Goal: Information Seeking & Learning: Learn about a topic

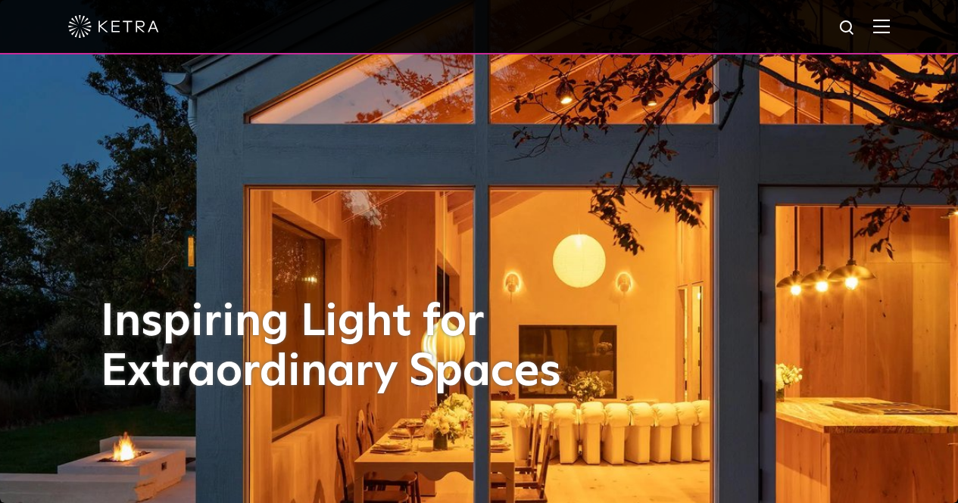
click at [889, 29] on img at bounding box center [881, 26] width 17 height 14
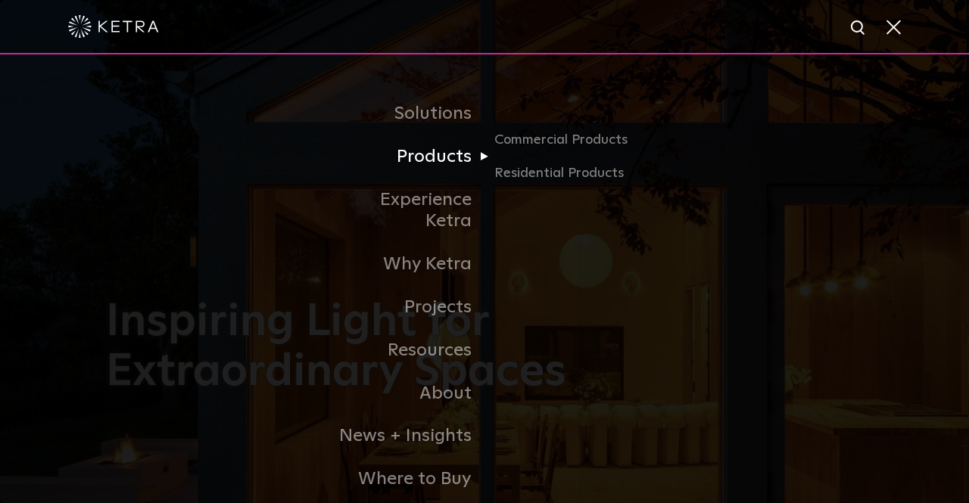
click at [428, 170] on link "Products" at bounding box center [406, 156] width 155 height 43
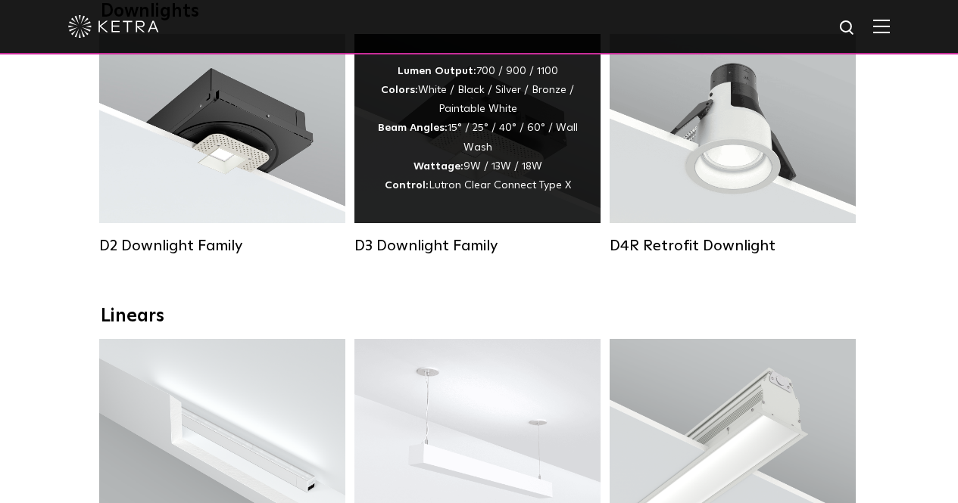
scroll to position [303, 0]
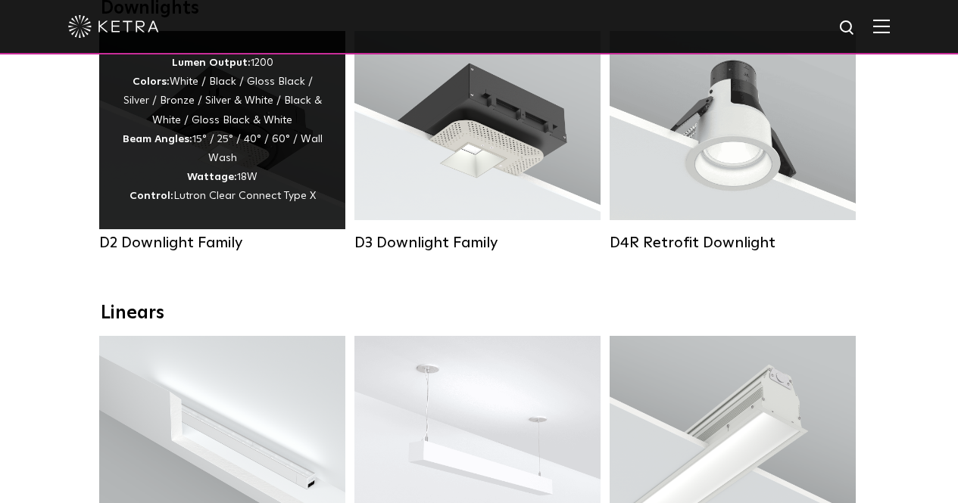
click at [195, 252] on div "D2 Downlight Family" at bounding box center [222, 243] width 246 height 18
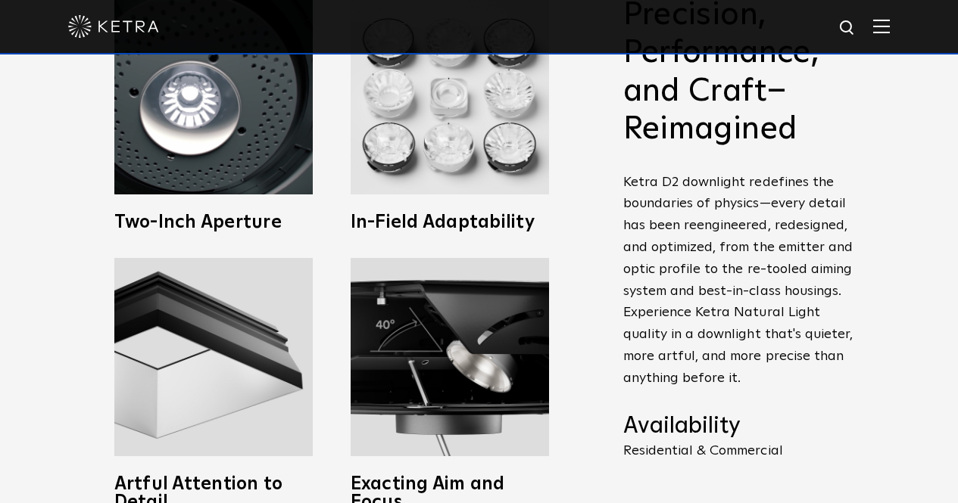
scroll to position [984, 0]
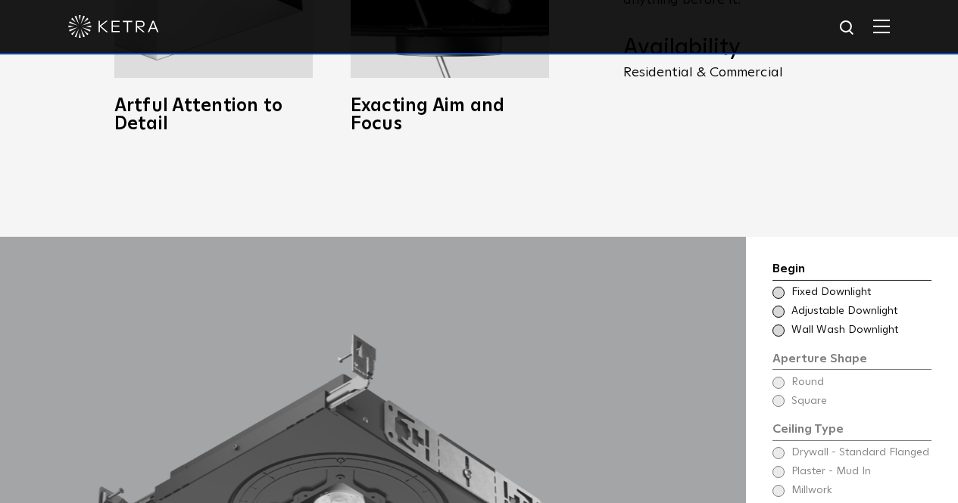
click at [778, 292] on span at bounding box center [778, 293] width 12 height 12
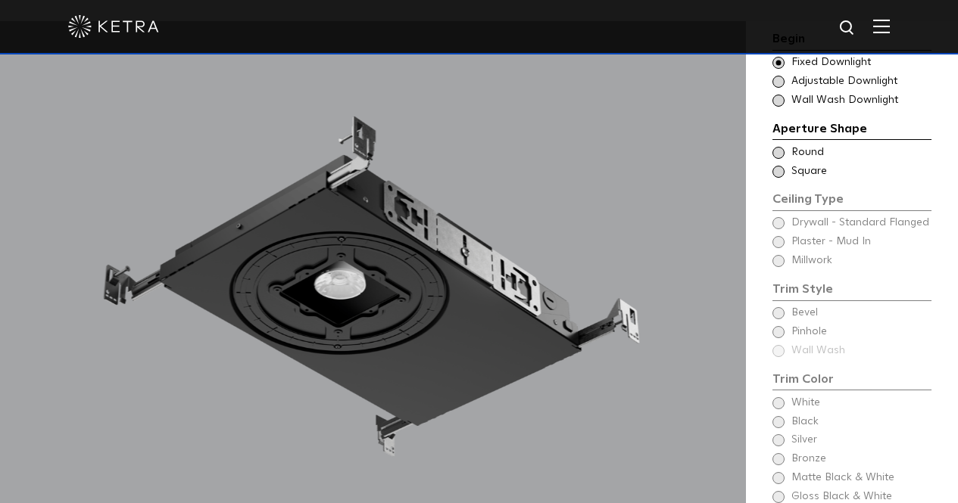
scroll to position [1211, 0]
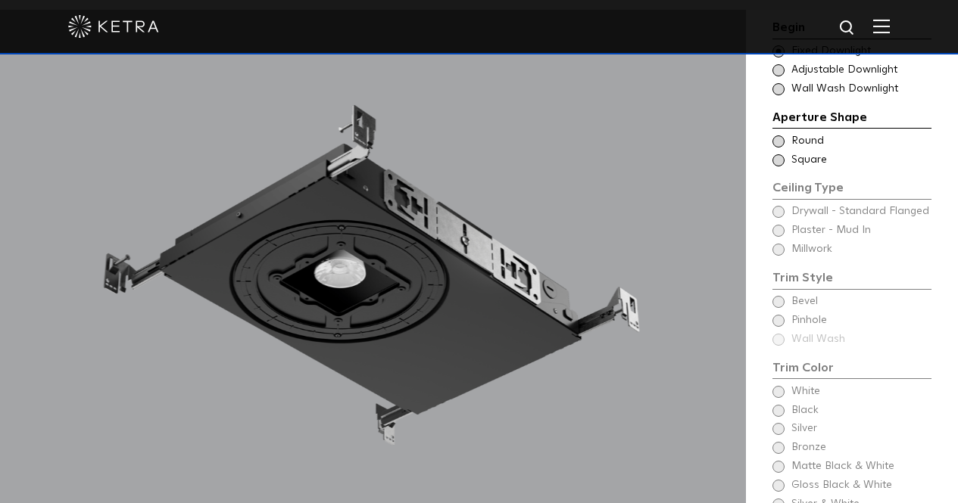
click at [777, 145] on span at bounding box center [778, 141] width 12 height 12
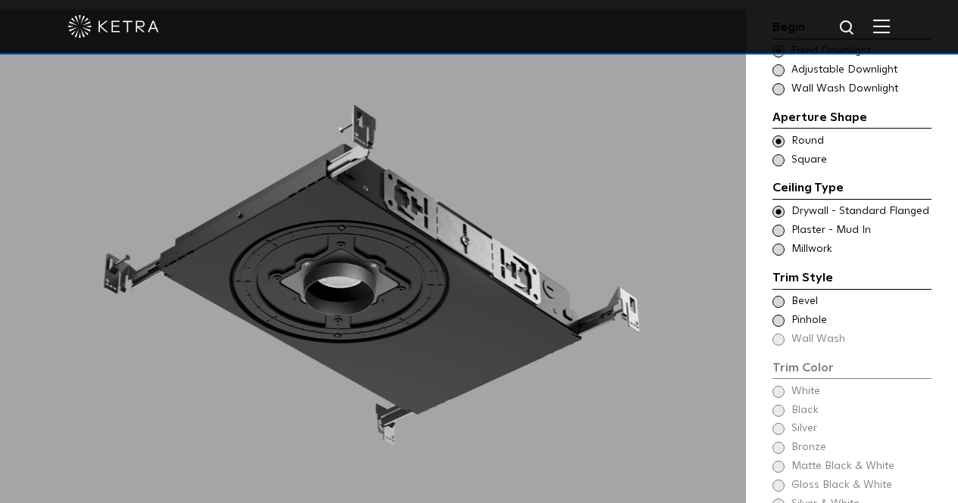
click at [777, 230] on span at bounding box center [778, 231] width 12 height 12
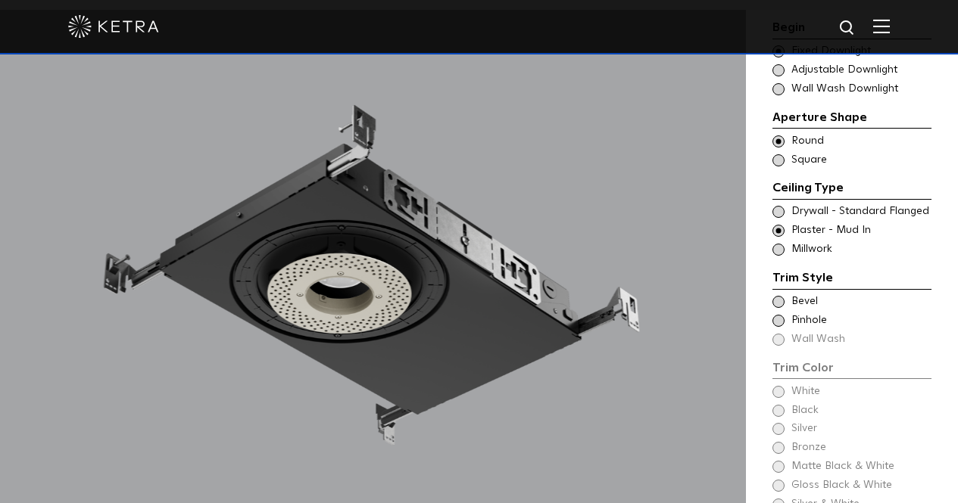
click at [777, 319] on span at bounding box center [778, 321] width 12 height 12
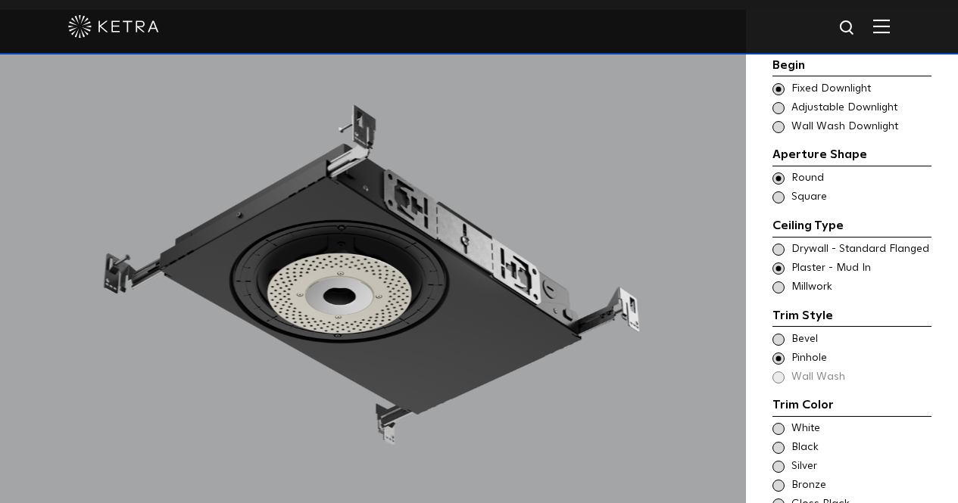
click at [778, 248] on span at bounding box center [778, 250] width 12 height 12
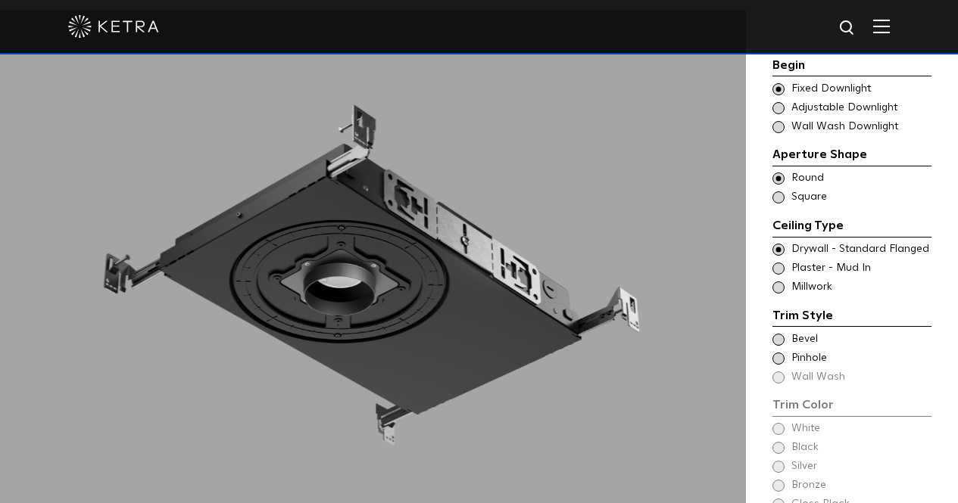
click at [778, 269] on span at bounding box center [778, 269] width 12 height 12
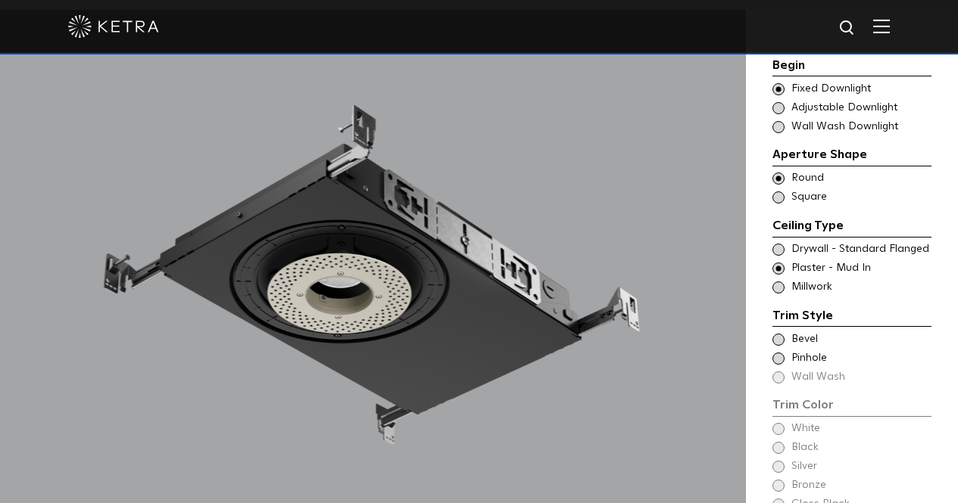
click at [779, 337] on span at bounding box center [778, 340] width 12 height 12
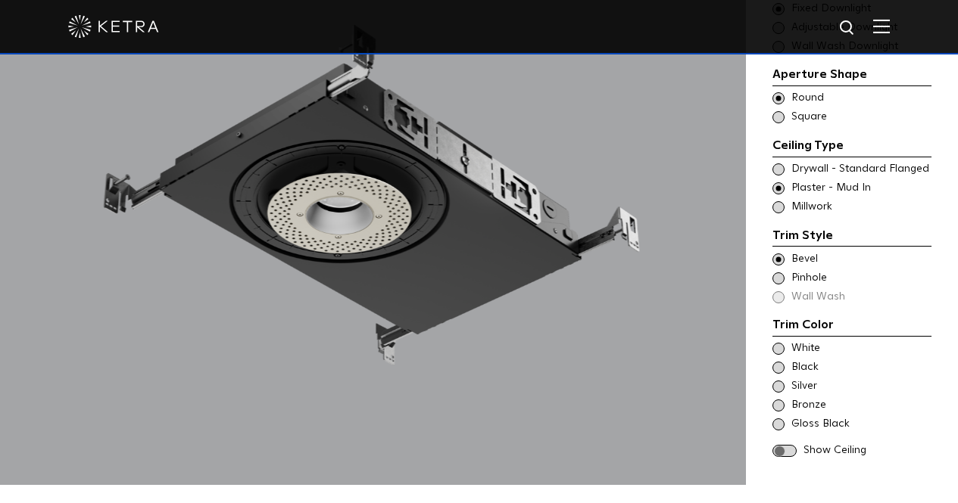
scroll to position [1363, 0]
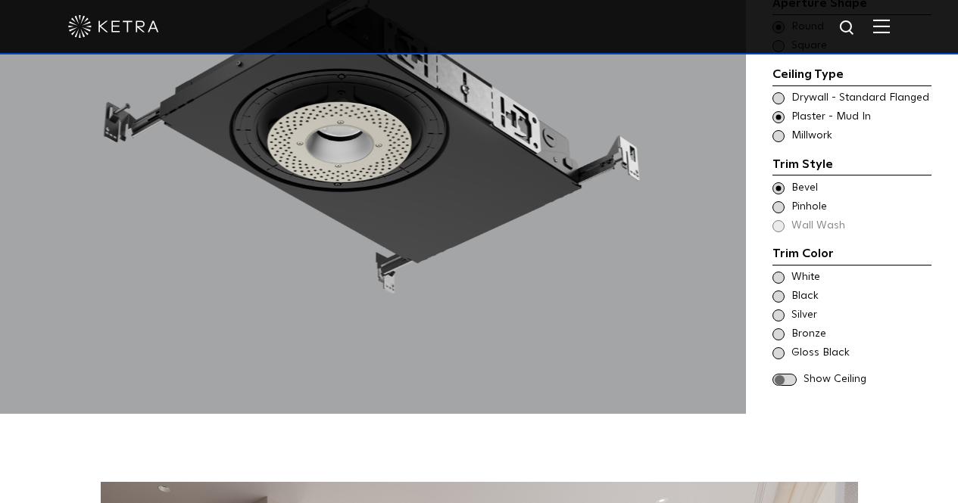
click at [778, 278] on span at bounding box center [778, 278] width 12 height 12
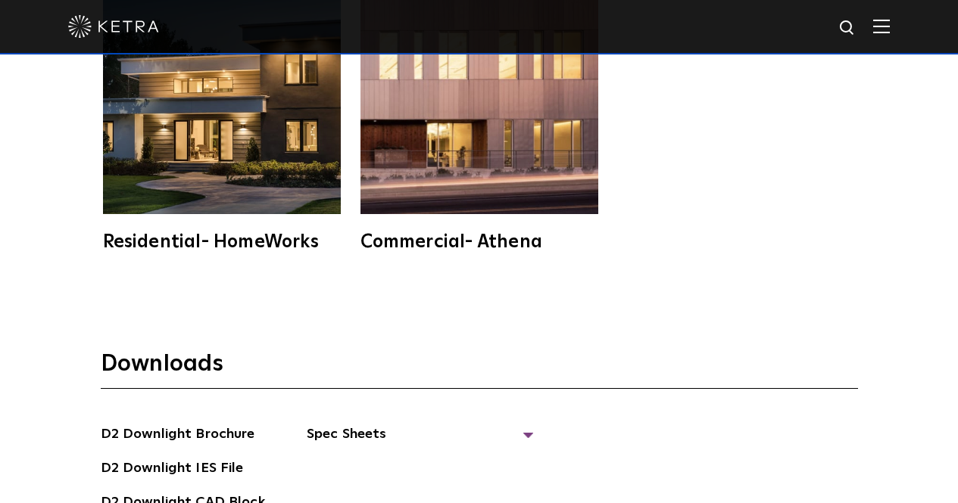
scroll to position [3633, 0]
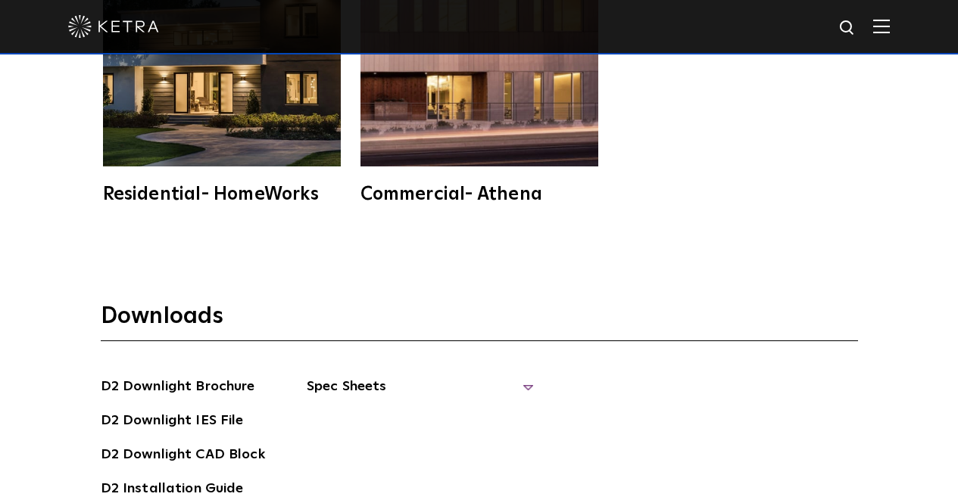
click at [356, 387] on span "Spec Sheets" at bounding box center [420, 392] width 227 height 33
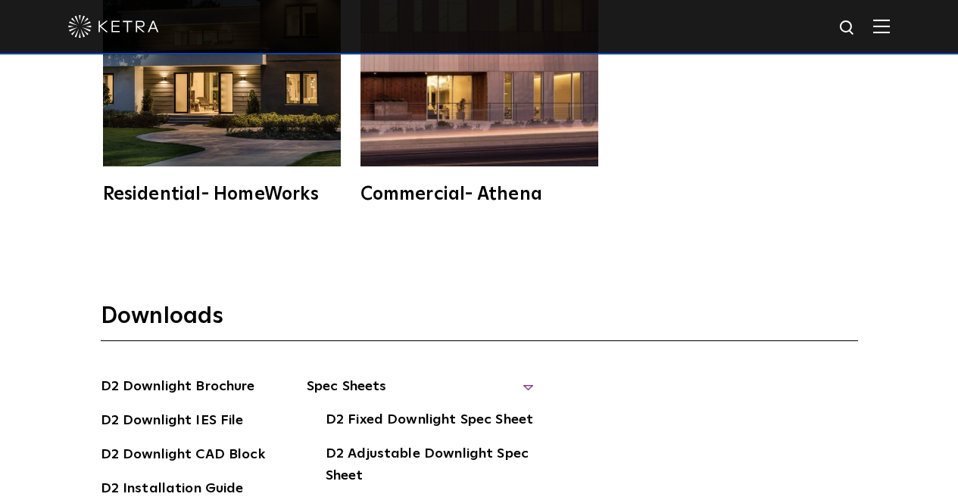
scroll to position [3785, 0]
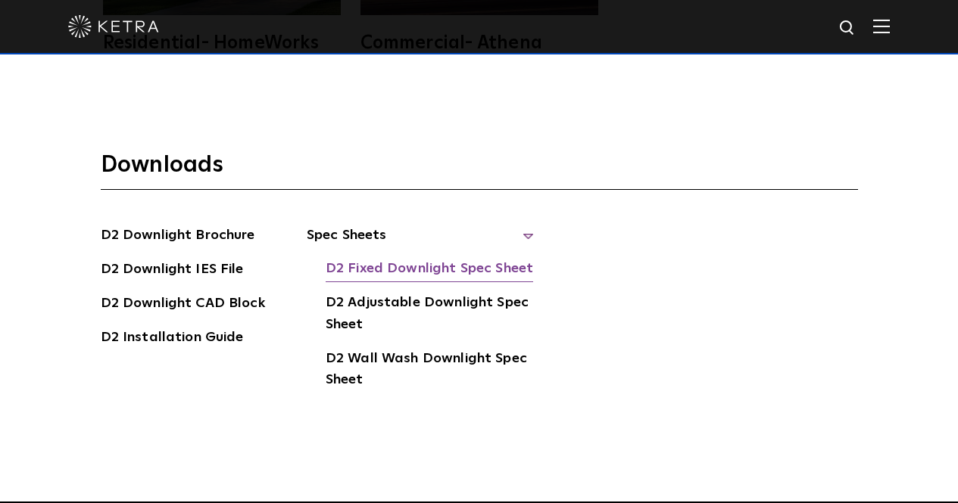
click at [394, 276] on link "D2 Fixed Downlight Spec Sheet" at bounding box center [428, 270] width 207 height 24
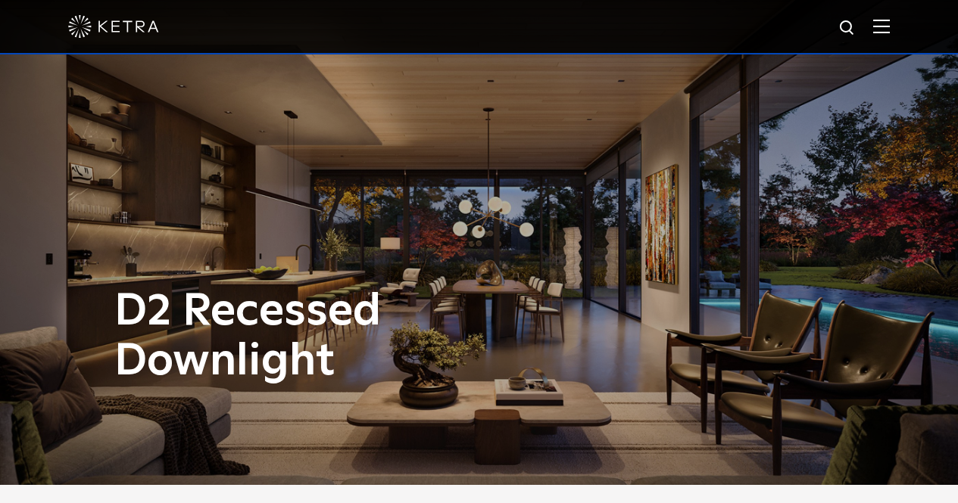
scroll to position [0, 0]
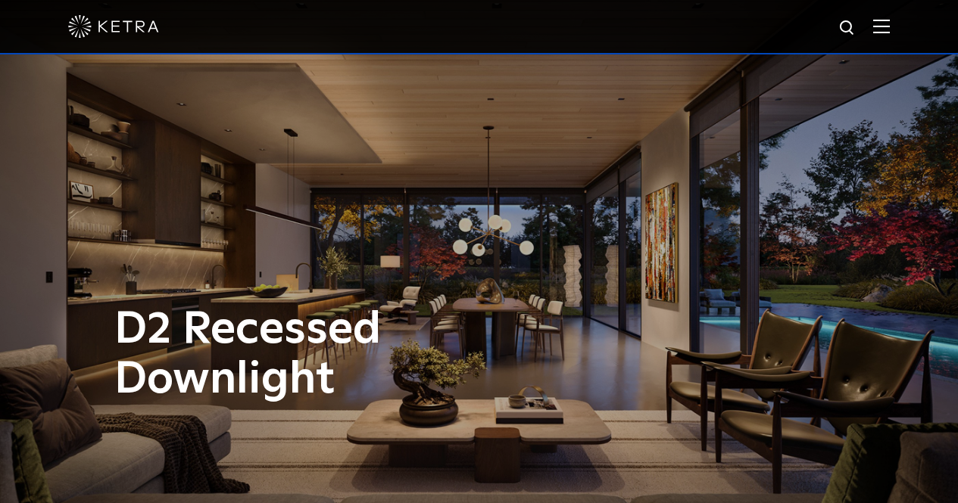
click at [889, 28] on img at bounding box center [881, 26] width 17 height 14
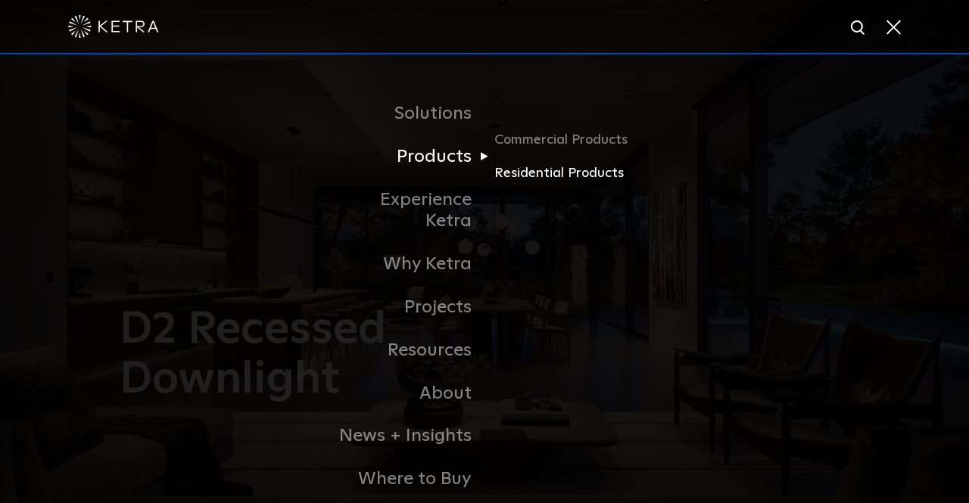
click at [511, 170] on link "Residential Products" at bounding box center [566, 174] width 145 height 22
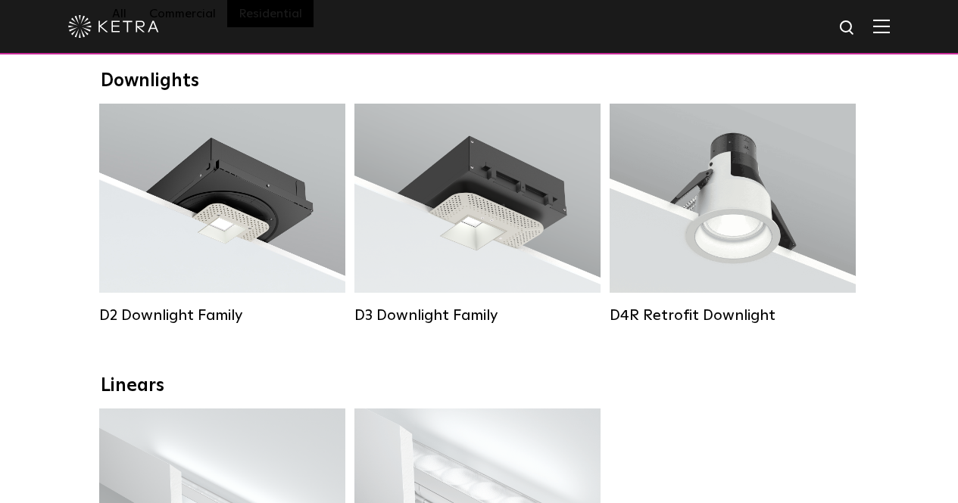
scroll to position [530, 0]
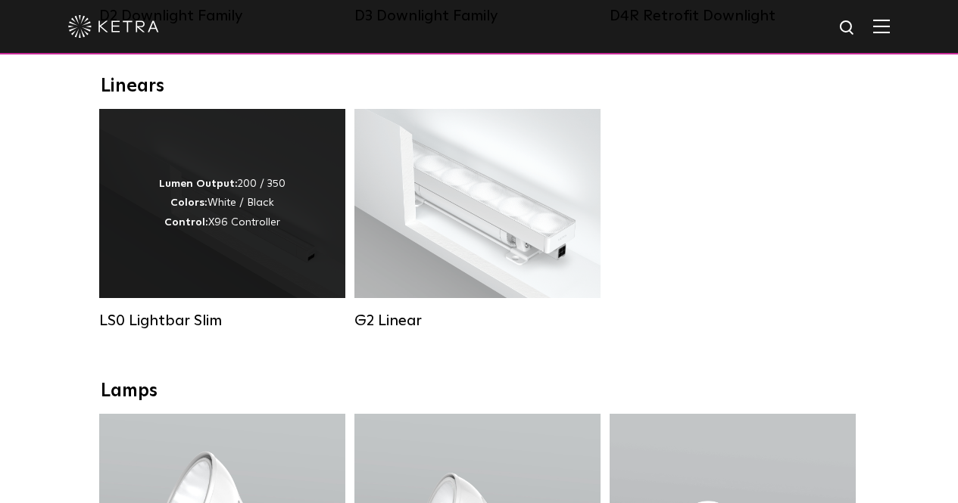
click at [281, 273] on div "Lumen Output: 200 / 350 Colors: White / Black Control: X96 Controller" at bounding box center [222, 203] width 246 height 189
